Goal: Check status: Check status

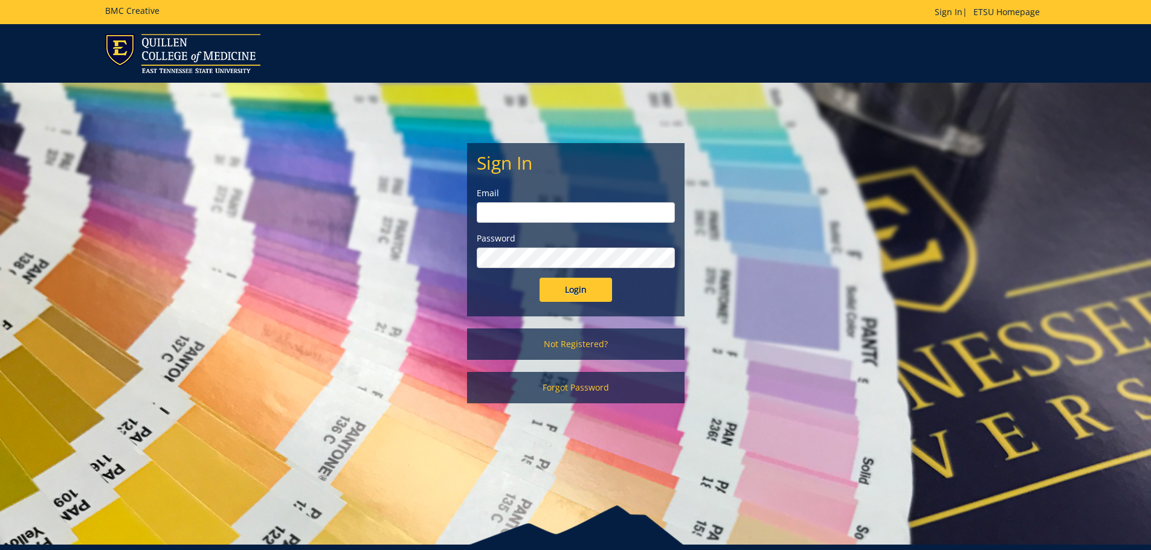
click at [505, 210] on input "email" at bounding box center [576, 212] width 198 height 21
type input "[EMAIL_ADDRESS][DOMAIN_NAME]"
click at [539, 278] on input "Login" at bounding box center [575, 290] width 72 height 24
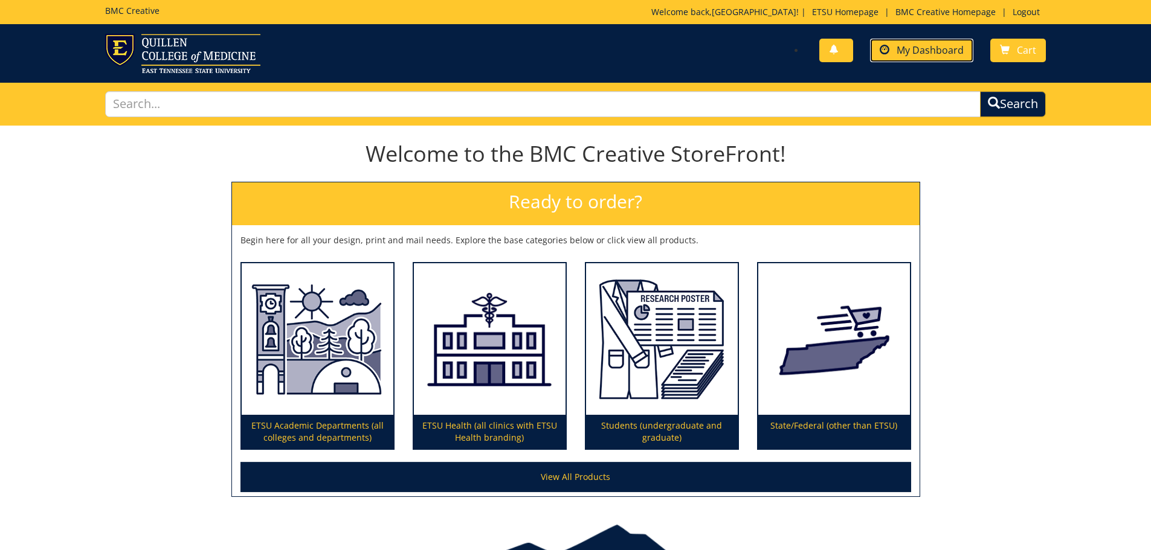
click at [908, 54] on span "My Dashboard" at bounding box center [929, 49] width 67 height 13
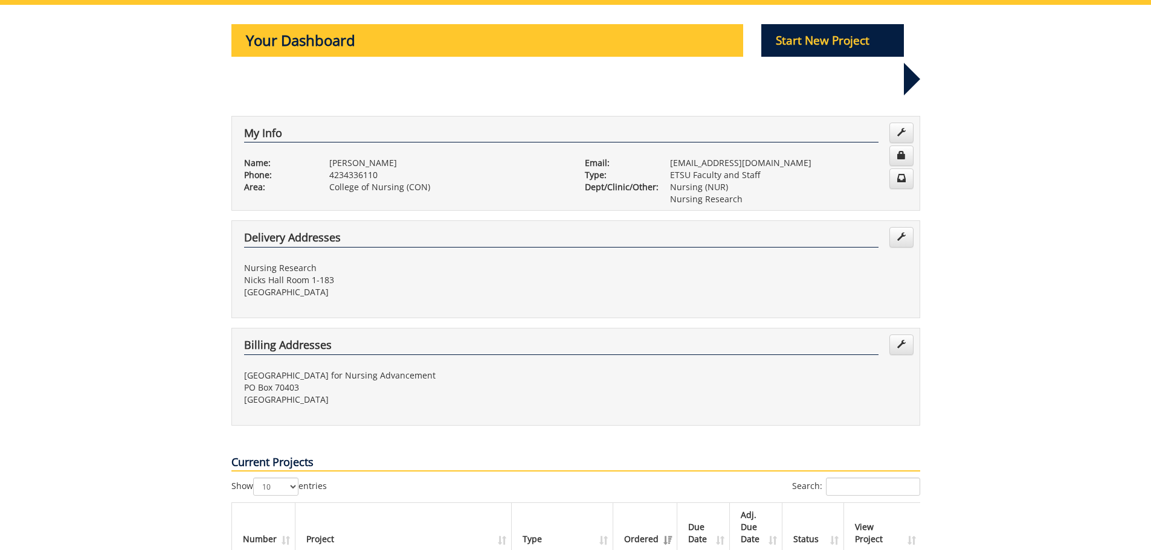
scroll to position [242, 0]
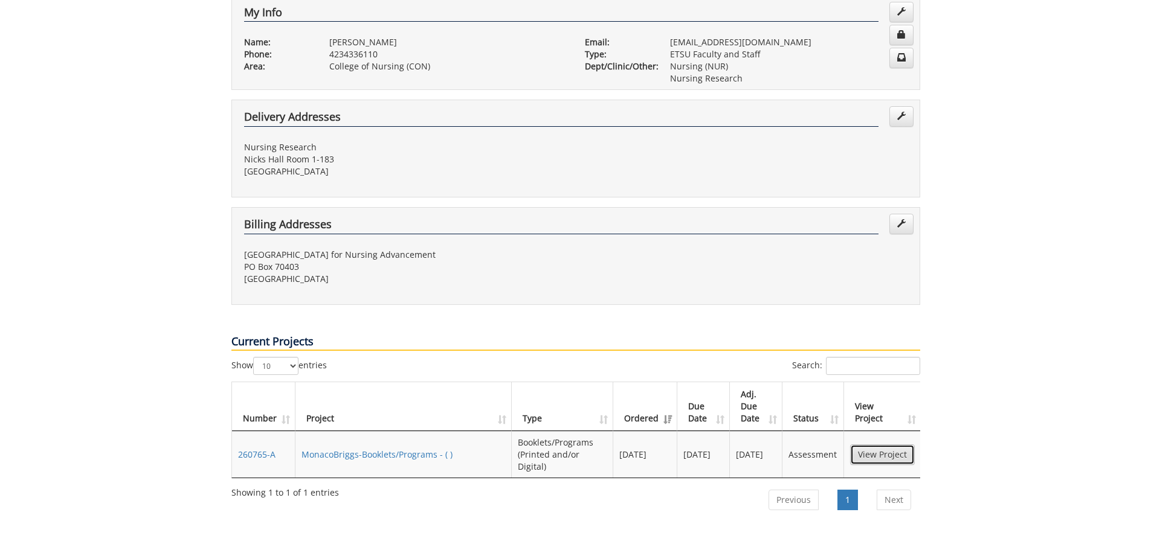
click at [878, 445] on link "View Project" at bounding box center [882, 455] width 65 height 21
